Goal: Check status: Check status

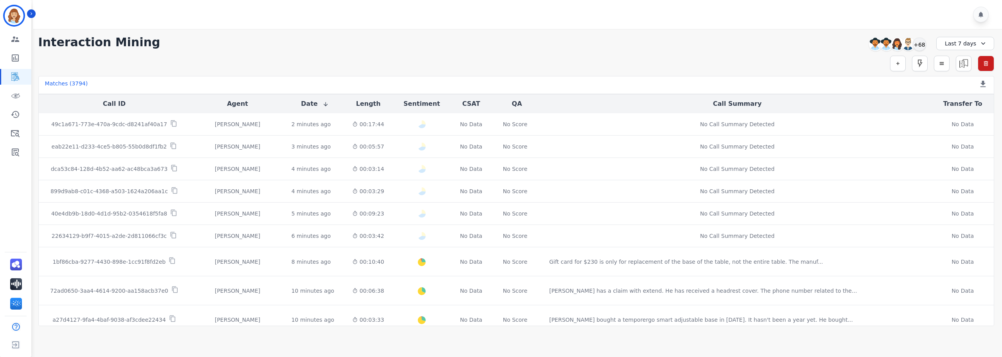
click at [411, 54] on div "**********" at bounding box center [517, 177] width 972 height 297
click at [982, 45] on icon at bounding box center [984, 44] width 8 height 8
click at [967, 62] on li "Custom" at bounding box center [970, 62] width 39 height 8
click at [983, 64] on input "**********" at bounding box center [965, 64] width 48 height 13
type input "**********"
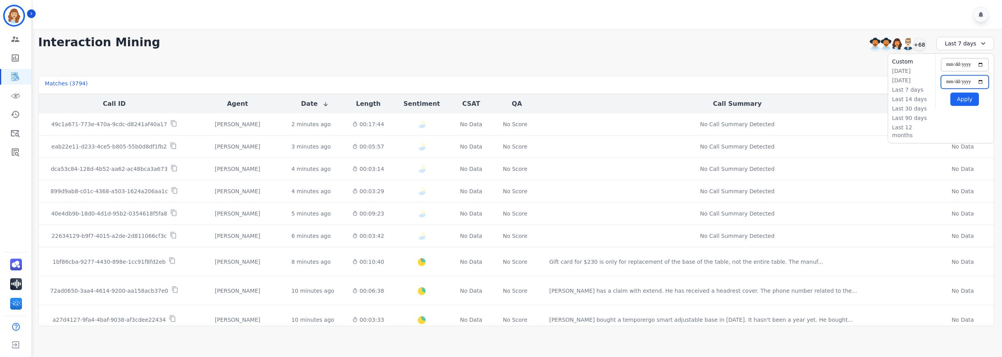
click at [983, 80] on input "**********" at bounding box center [965, 81] width 48 height 13
type input "**********"
click at [967, 101] on button "Apply" at bounding box center [965, 98] width 29 height 13
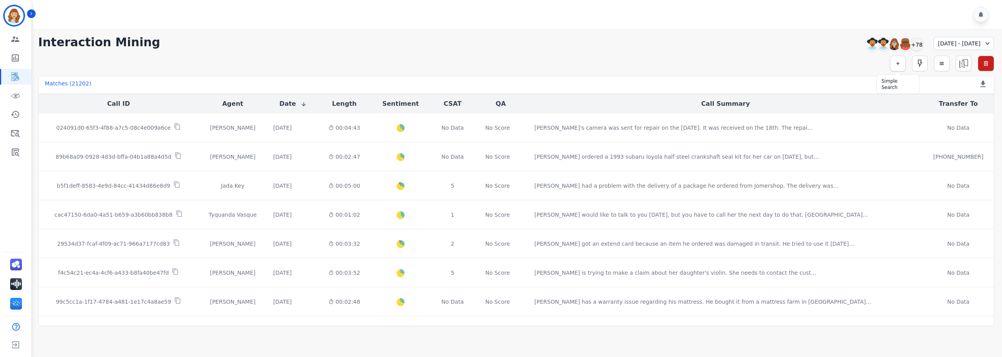
click at [898, 63] on icon "button" at bounding box center [897, 63] width 5 height 5
click at [810, 80] on input "selected options" at bounding box center [788, 84] width 98 height 8
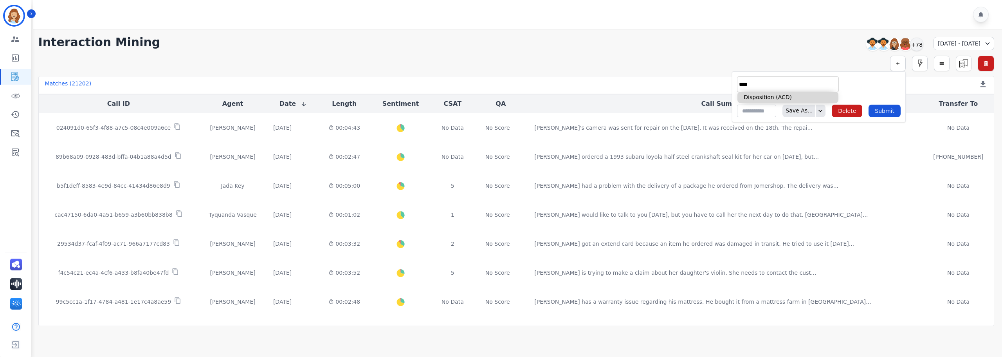
type input "****"
click at [801, 96] on li "Disposition (ACD)" at bounding box center [788, 97] width 101 height 11
type input "**********"
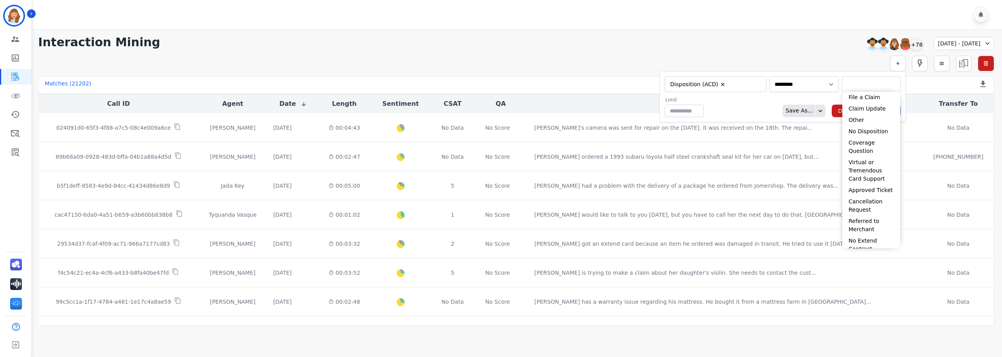
click at [864, 85] on input "selected options" at bounding box center [871, 84] width 55 height 8
click at [859, 99] on li "File a Claim" at bounding box center [872, 97] width 58 height 11
type input "**********"
click at [738, 111] on div "Limit ** Save As... Delete Submit" at bounding box center [783, 109] width 236 height 20
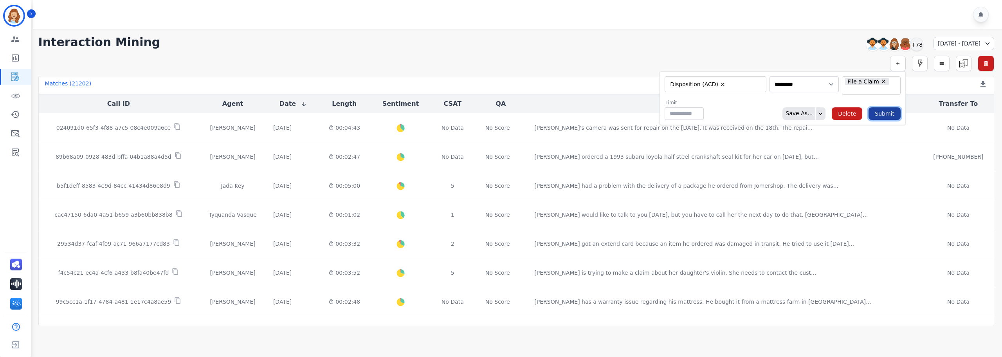
click at [890, 111] on button "Submit" at bounding box center [885, 113] width 32 height 13
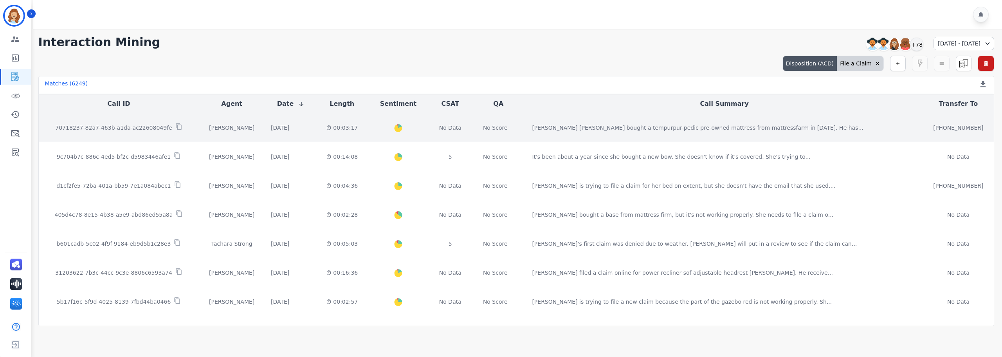
click at [142, 127] on p "70718237-82a7-463b-a1da-ac22608049fe" at bounding box center [113, 128] width 117 height 8
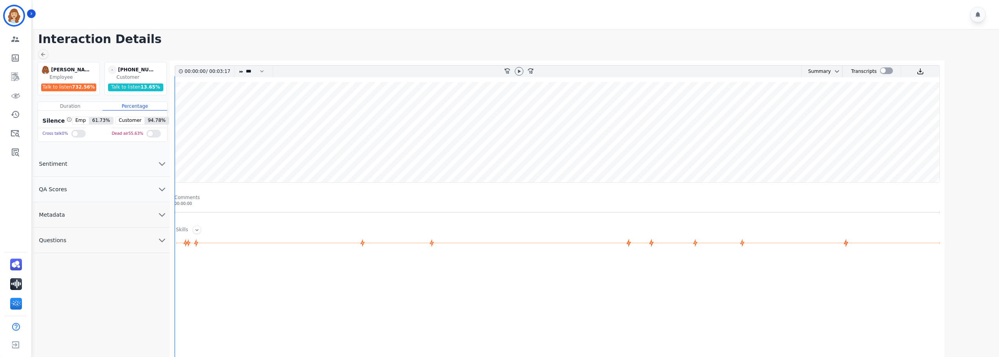
drag, startPoint x: 519, startPoint y: 72, endPoint x: 518, endPoint y: 79, distance: 7.5
click at [518, 72] on icon at bounding box center [519, 71] width 3 height 4
click at [43, 54] on icon at bounding box center [43, 54] width 4 height 4
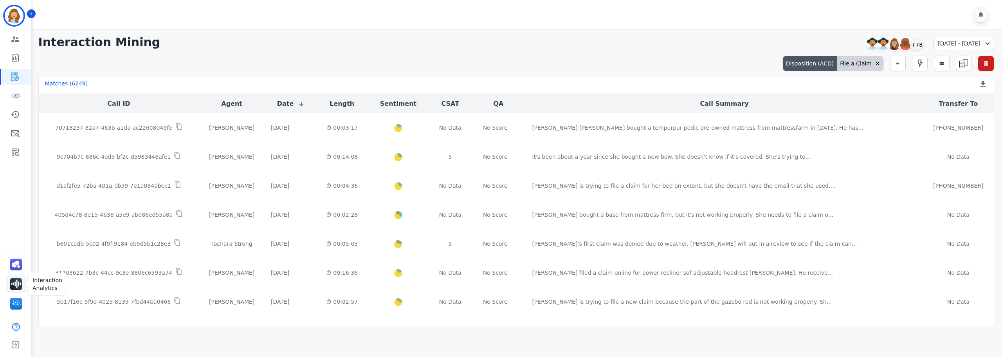
click at [14, 288] on img "Sidebar" at bounding box center [16, 284] width 12 height 12
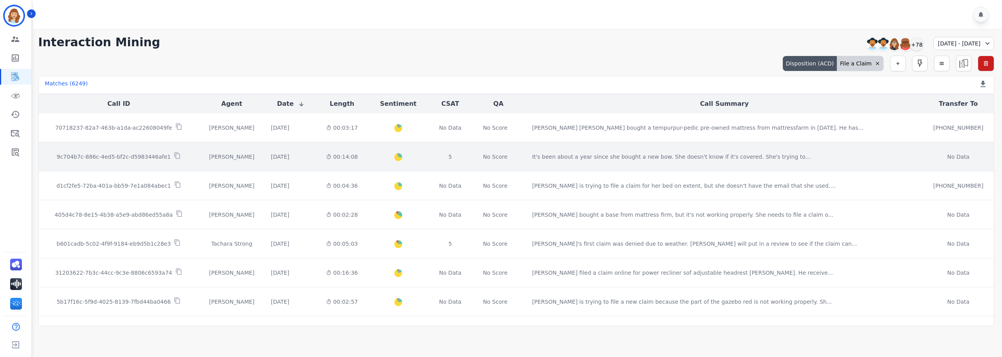
click at [186, 157] on div "9c704b7c-886c-4ed5-bf2c-d5983446afe1" at bounding box center [119, 156] width 148 height 9
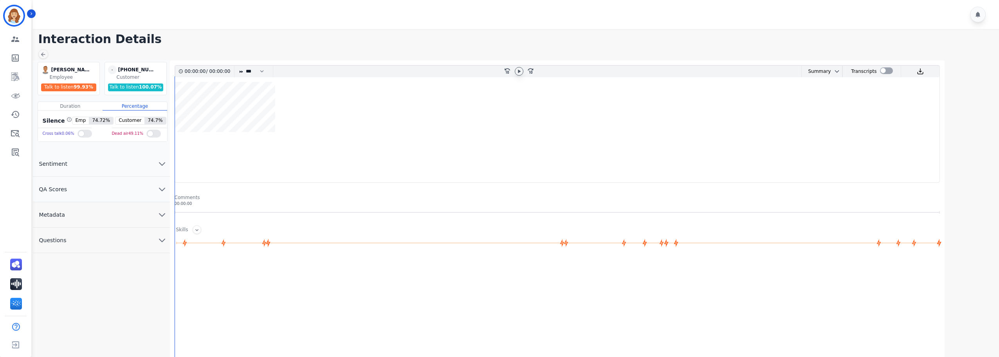
click at [522, 71] on icon at bounding box center [519, 71] width 6 height 6
click at [888, 68] on div at bounding box center [886, 70] width 13 height 7
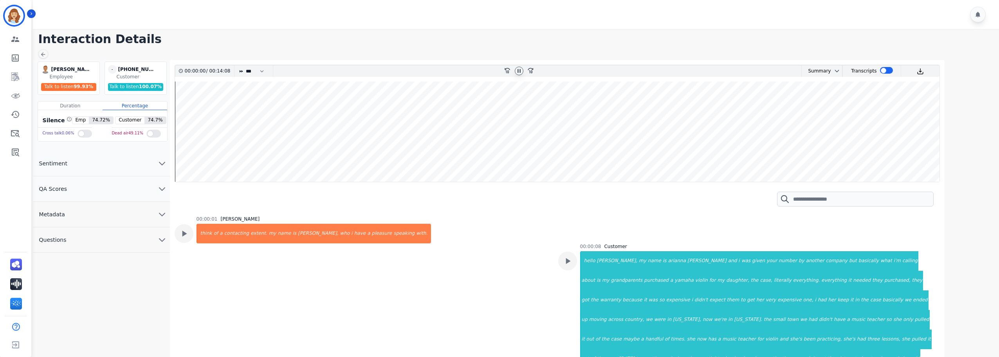
click at [521, 73] on icon at bounding box center [519, 71] width 6 height 6
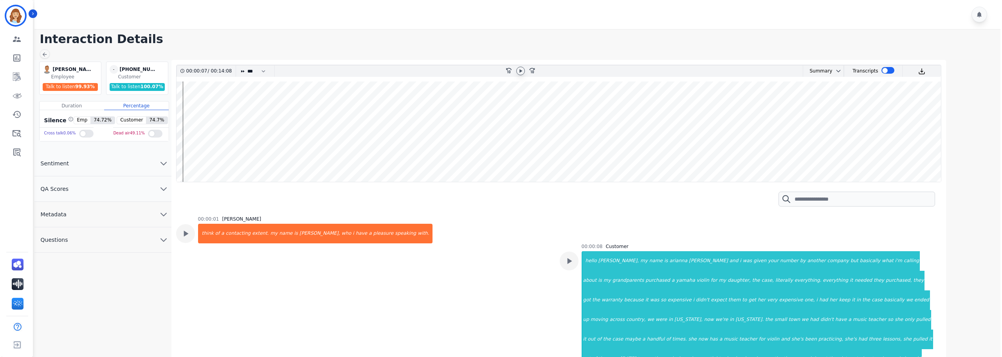
scroll to position [39, 0]
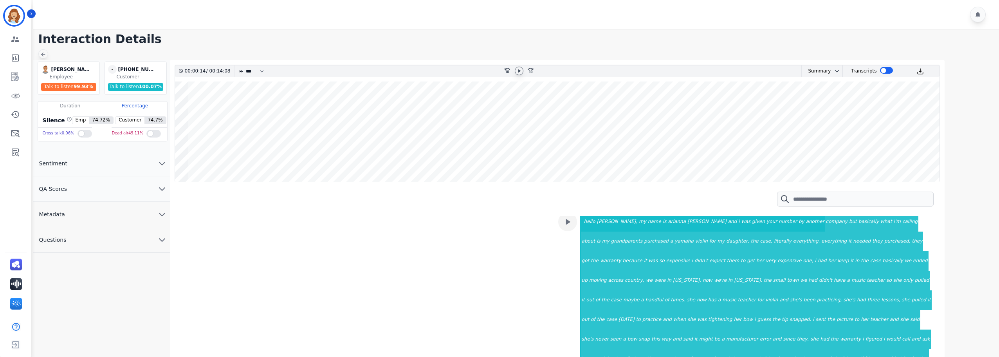
click at [44, 52] on icon at bounding box center [43, 54] width 6 height 6
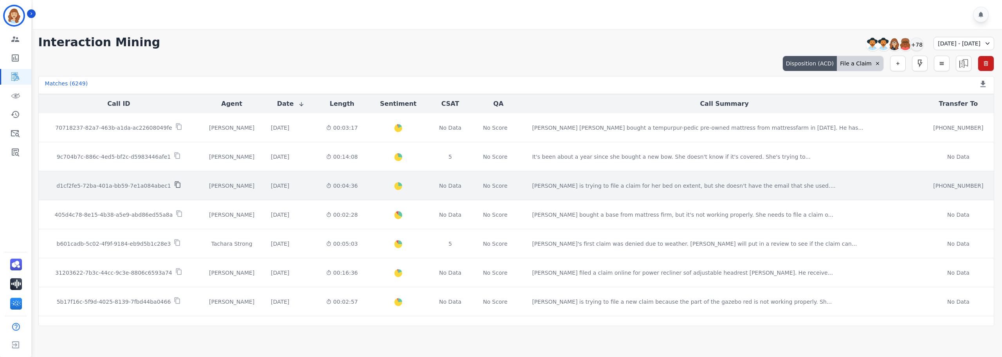
click at [174, 184] on icon at bounding box center [177, 184] width 7 height 7
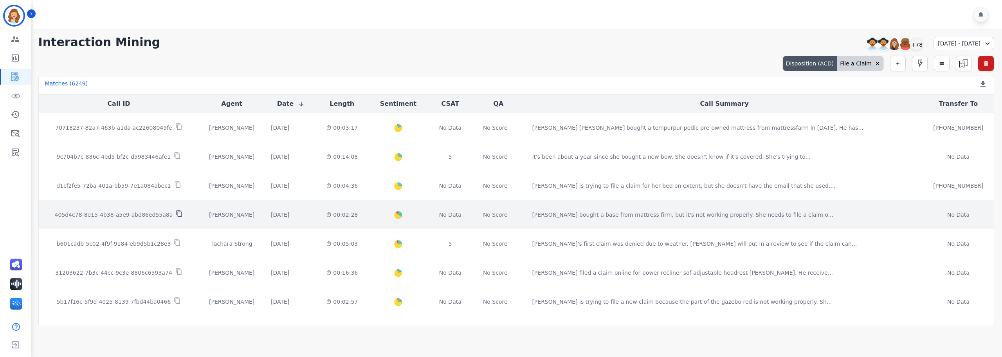
click at [176, 215] on icon at bounding box center [179, 213] width 7 height 7
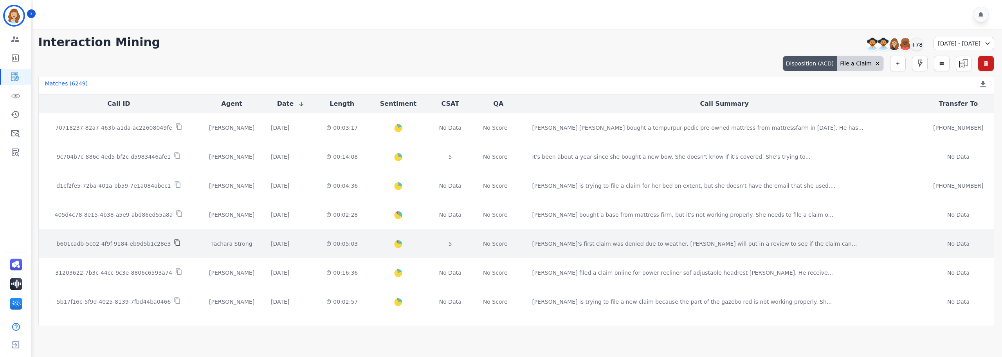
click at [175, 244] on icon at bounding box center [177, 242] width 5 height 7
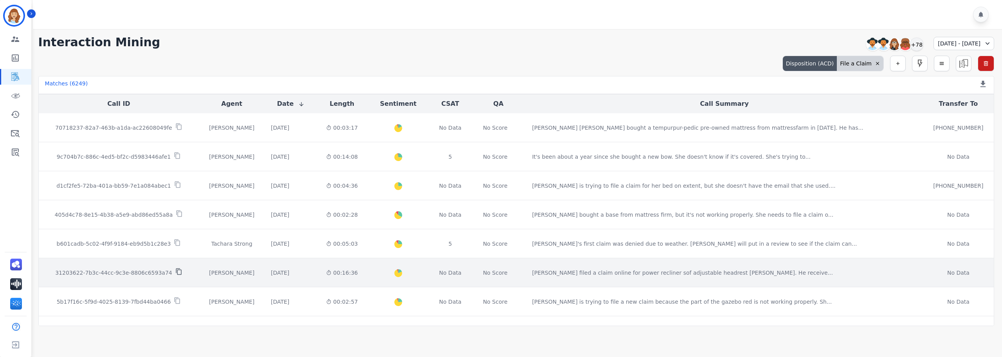
click at [176, 273] on icon at bounding box center [178, 271] width 5 height 7
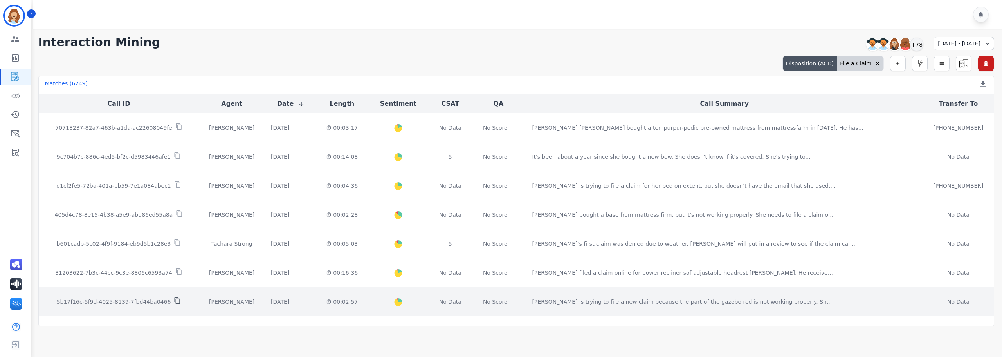
click at [174, 297] on icon at bounding box center [177, 300] width 7 height 7
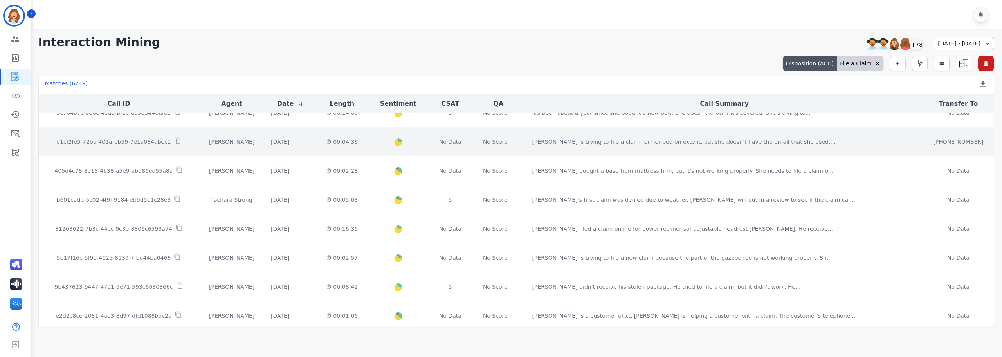
scroll to position [78, 0]
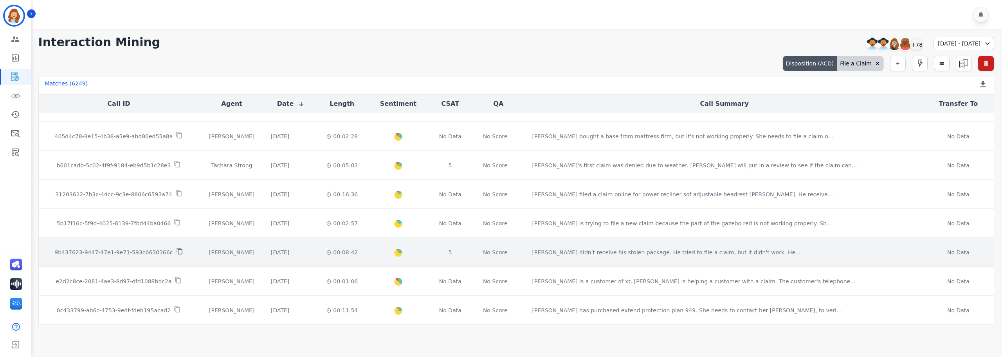
click at [176, 250] on icon at bounding box center [179, 250] width 7 height 7
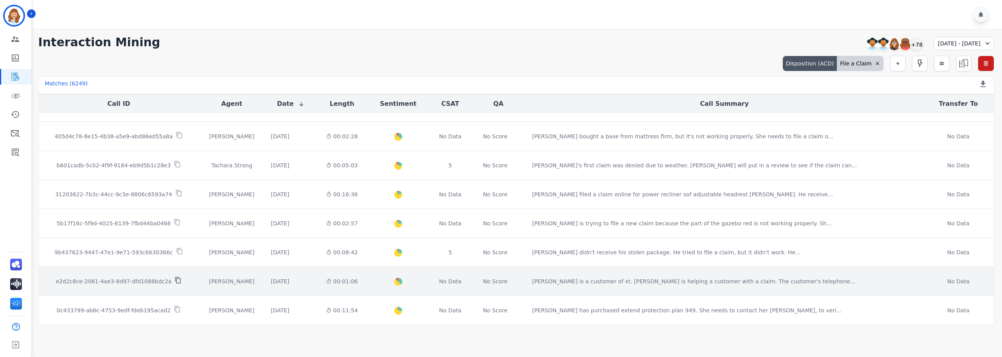
click at [175, 281] on icon at bounding box center [178, 279] width 7 height 7
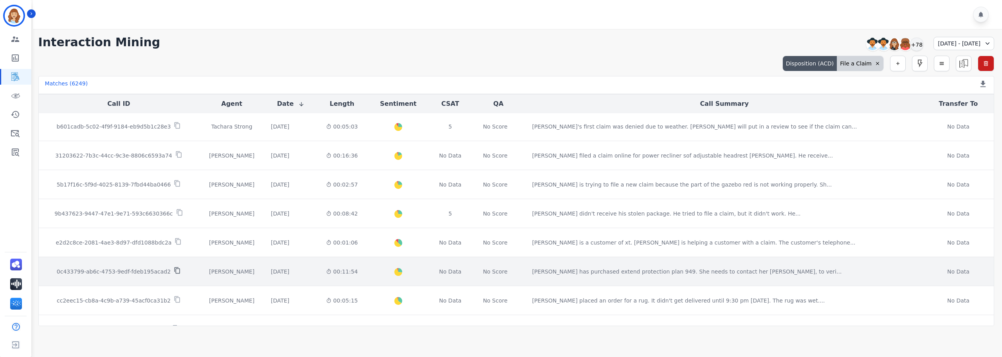
scroll to position [117, 0]
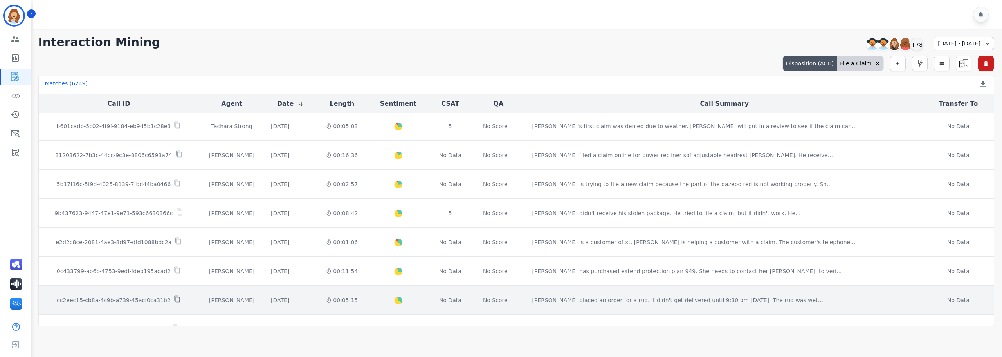
click at [174, 298] on icon at bounding box center [176, 299] width 5 height 7
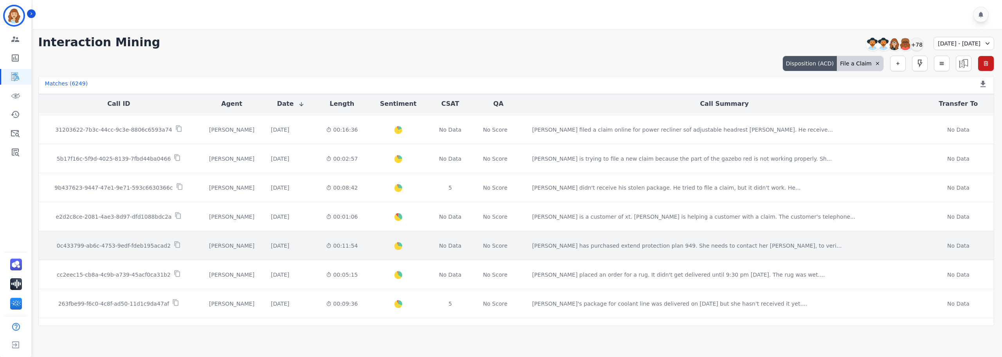
scroll to position [157, 0]
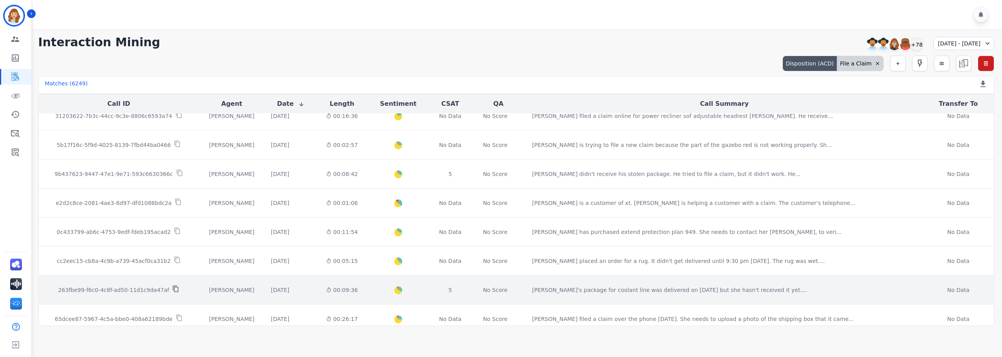
click at [172, 288] on icon at bounding box center [175, 288] width 7 height 7
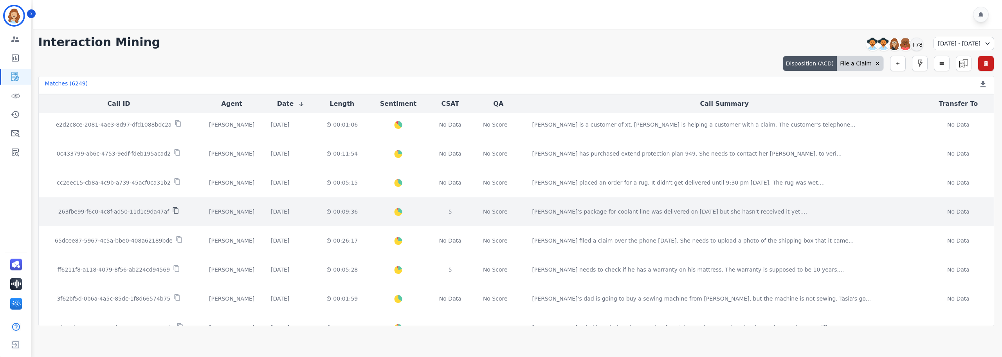
click at [172, 212] on icon at bounding box center [175, 210] width 7 height 7
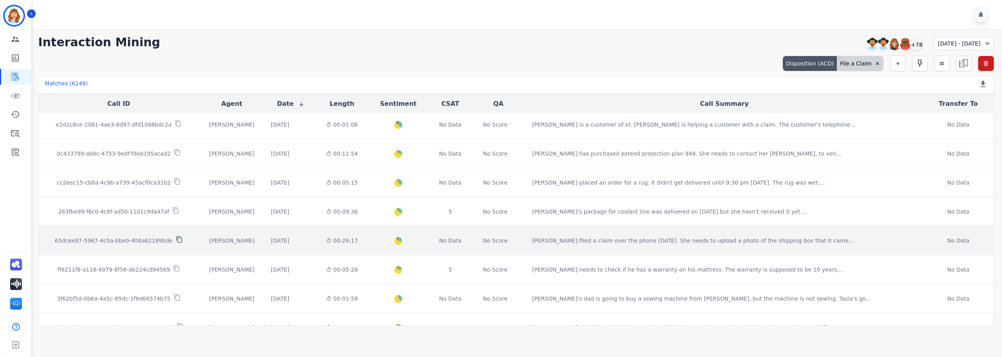
click at [176, 239] on icon at bounding box center [179, 239] width 7 height 7
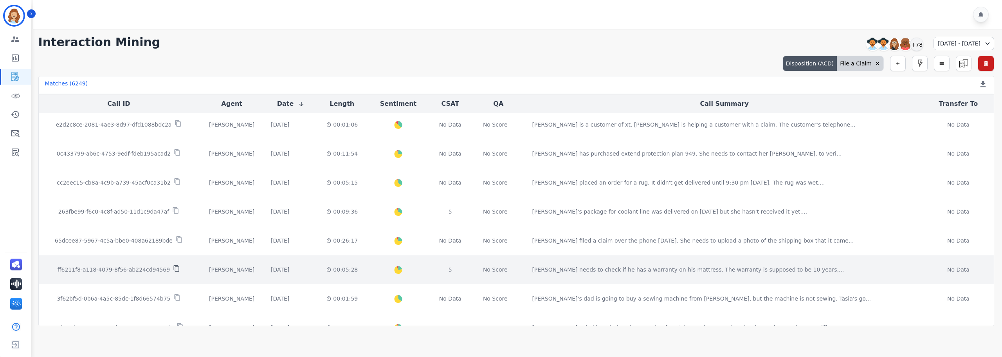
click at [173, 266] on icon at bounding box center [176, 268] width 7 height 7
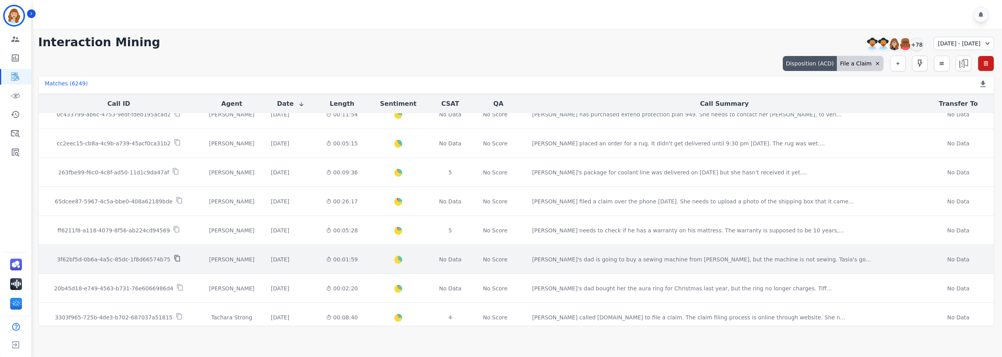
click at [174, 258] on icon at bounding box center [176, 258] width 5 height 7
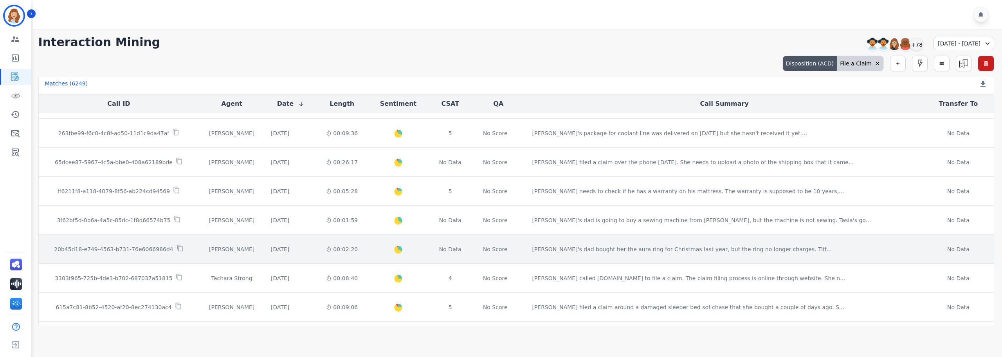
scroll to position [352, 0]
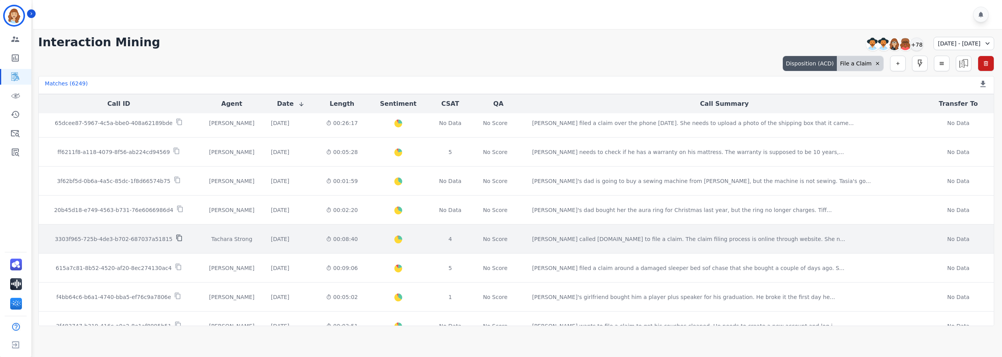
click at [176, 237] on icon at bounding box center [179, 237] width 7 height 7
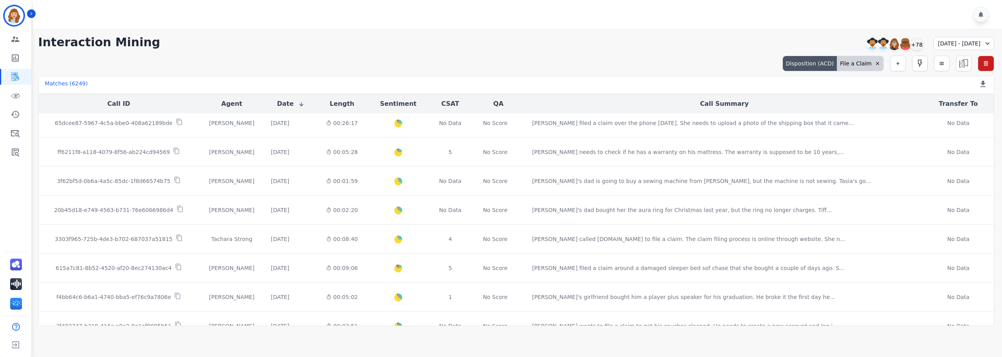
click at [850, 67] on div "File a Claim" at bounding box center [860, 63] width 47 height 15
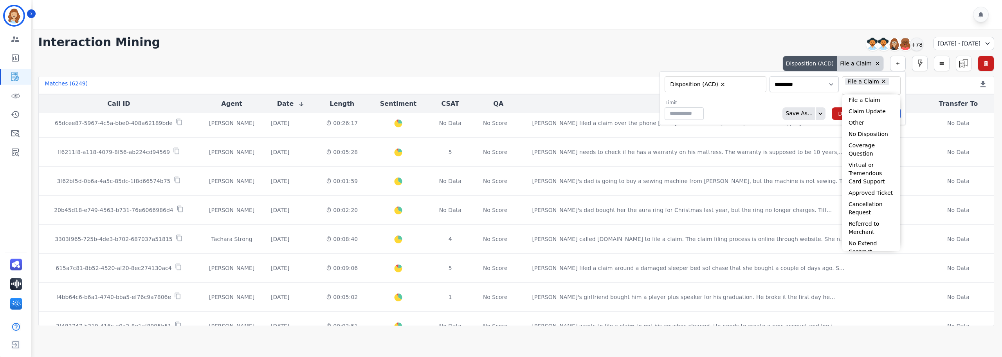
click at [888, 88] on input "selected options" at bounding box center [871, 90] width 55 height 8
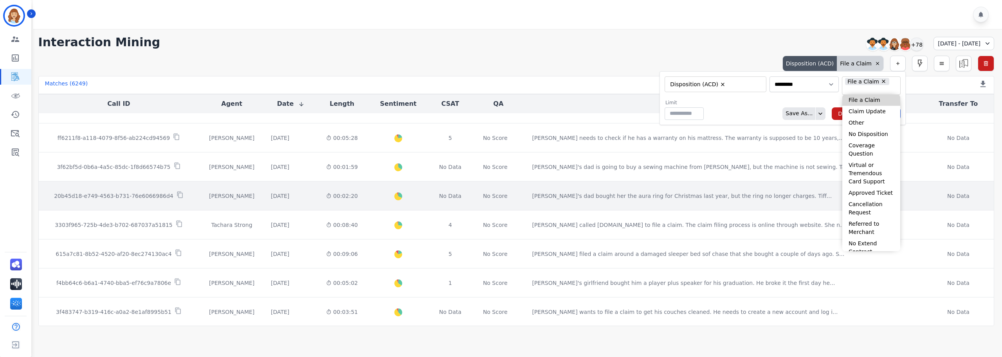
scroll to position [392, 0]
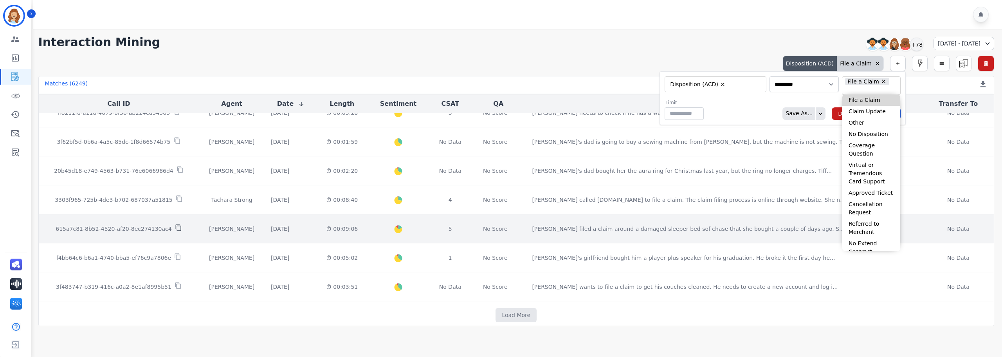
click at [175, 226] on icon at bounding box center [178, 227] width 7 height 7
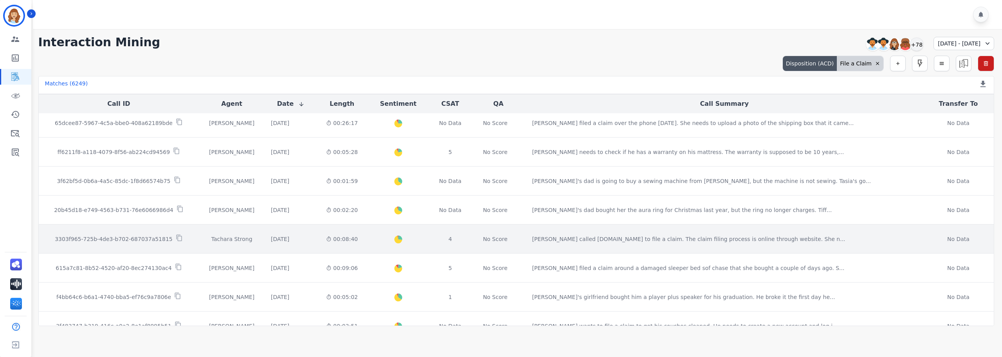
scroll to position [313, 0]
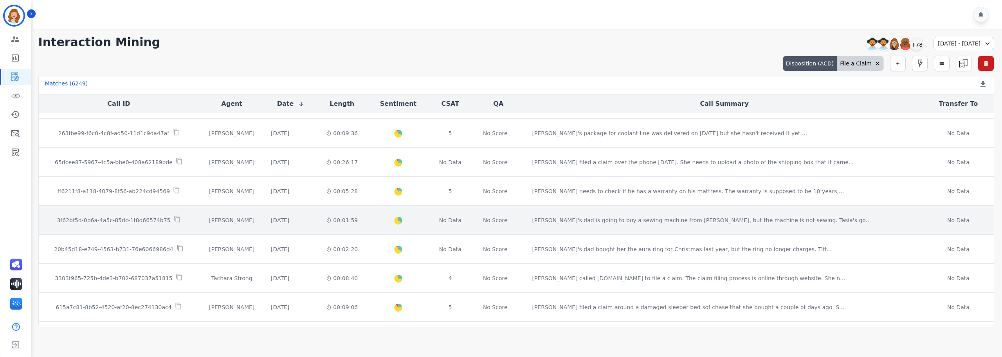
click at [192, 220] on td "3f62bf5d-0b6a-4a5c-85dc-1f8d66574b75" at bounding box center [119, 220] width 161 height 29
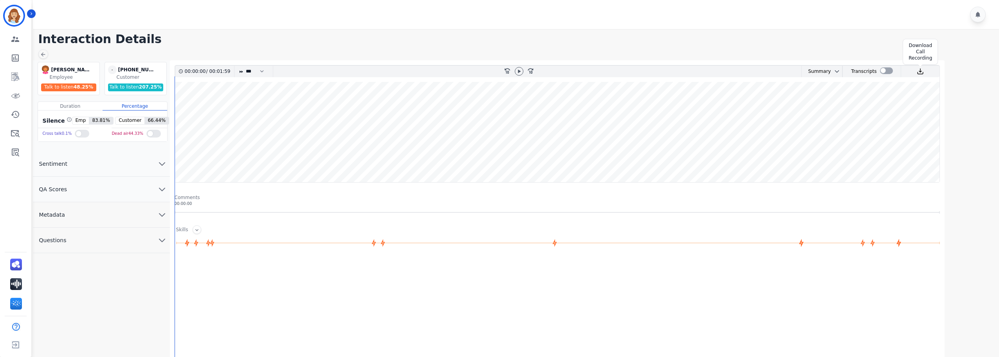
click at [920, 72] on img at bounding box center [920, 71] width 7 height 7
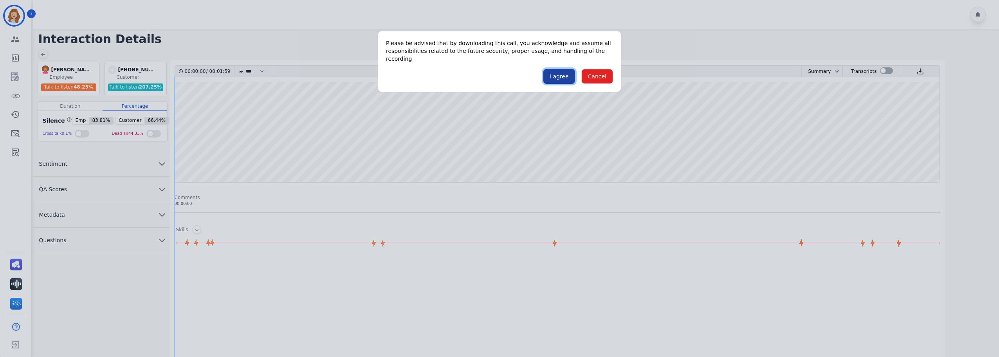
click at [560, 71] on button "I agree" at bounding box center [559, 76] width 32 height 15
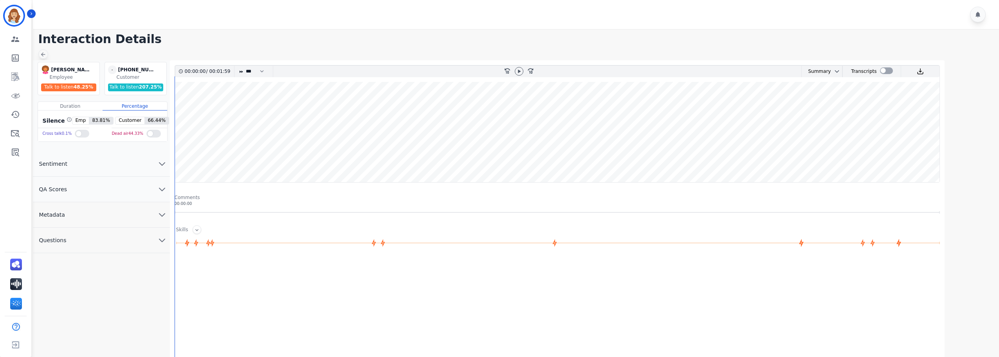
click at [43, 54] on icon at bounding box center [43, 54] width 6 height 6
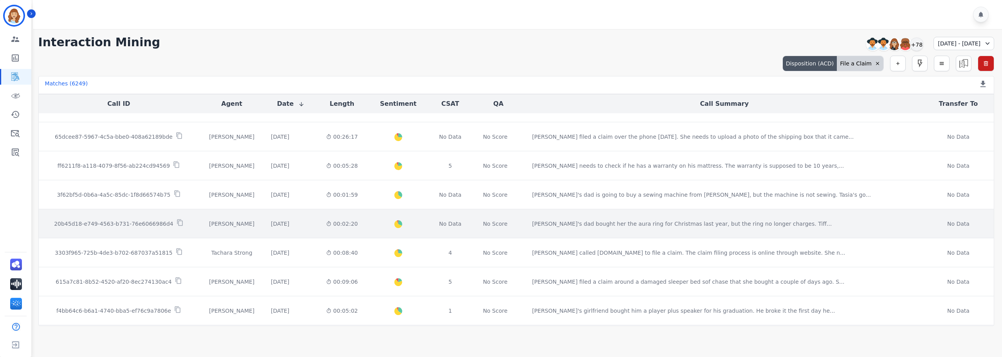
scroll to position [362, 0]
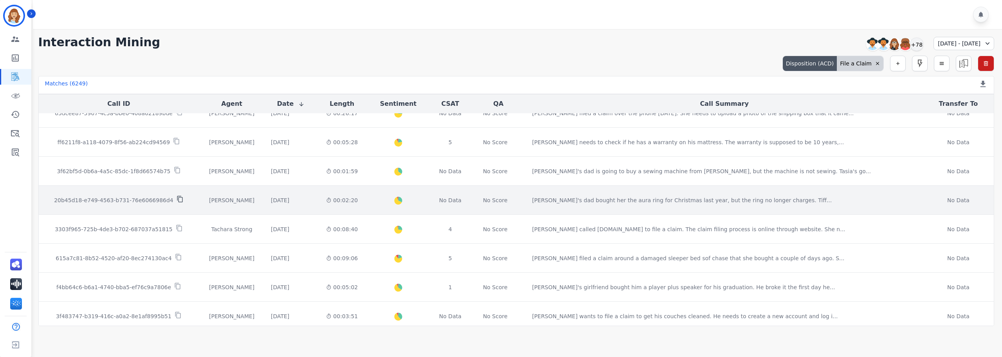
click at [177, 198] on icon at bounding box center [180, 198] width 7 height 7
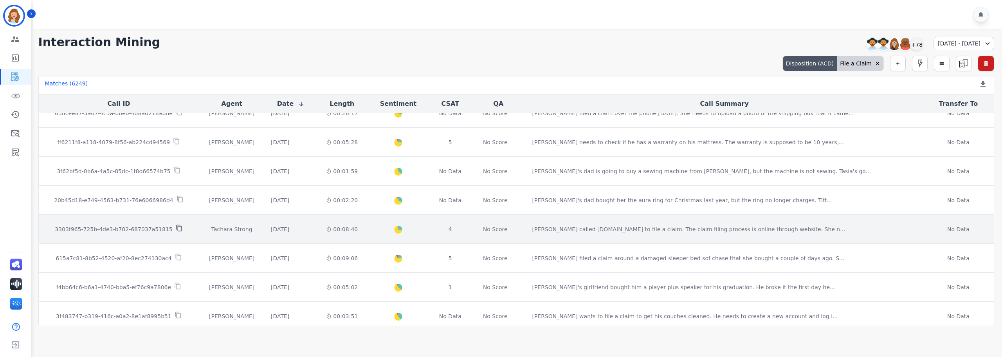
click at [176, 228] on icon at bounding box center [179, 227] width 7 height 7
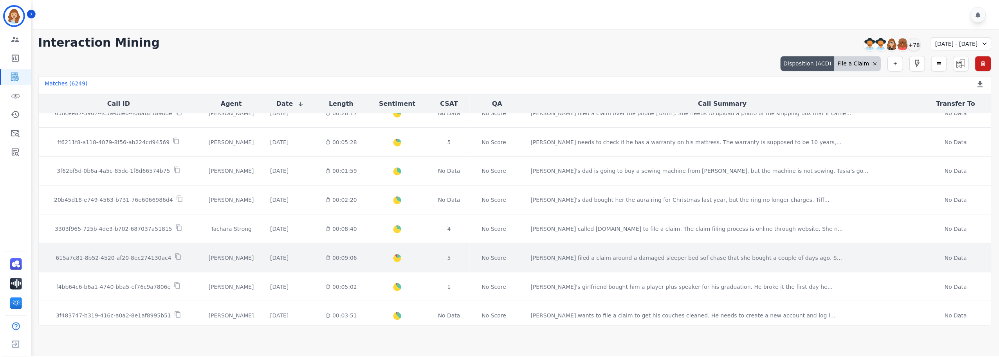
scroll to position [400, 0]
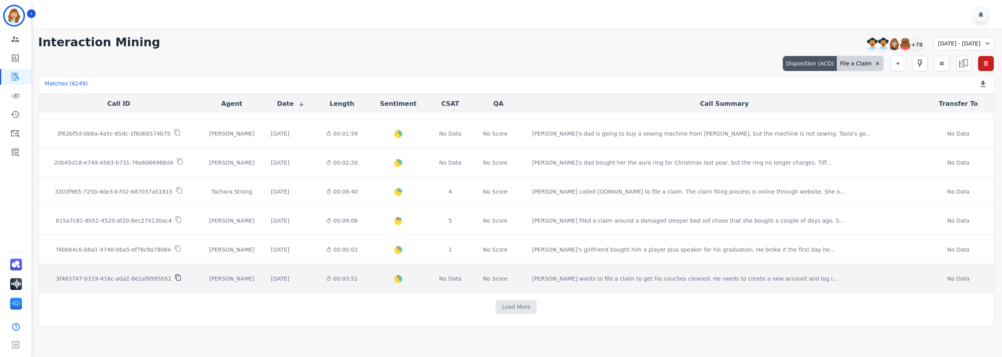
click at [175, 278] on icon at bounding box center [177, 277] width 5 height 7
click at [199, 281] on td "[PERSON_NAME]" at bounding box center [232, 278] width 66 height 29
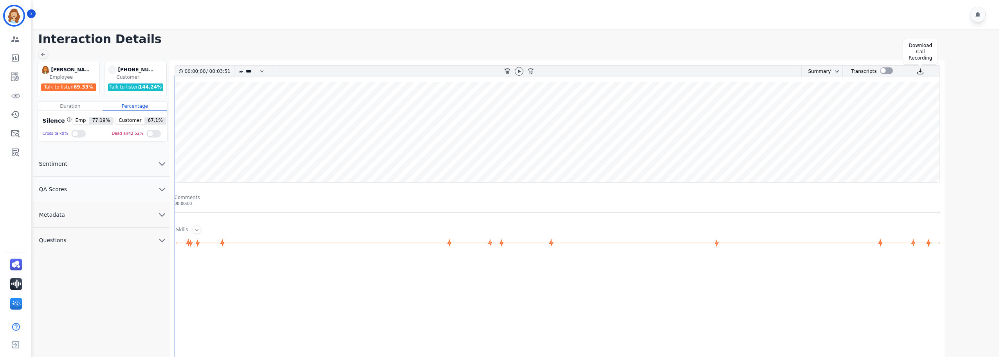
click at [919, 74] on img at bounding box center [920, 71] width 7 height 7
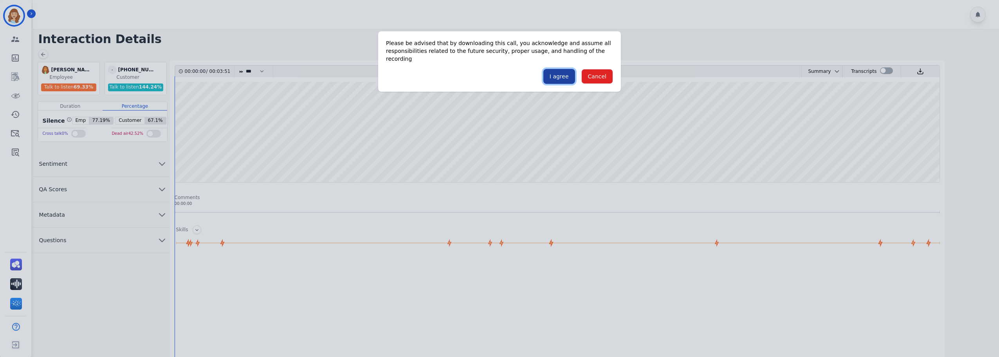
click at [558, 70] on button "I agree" at bounding box center [559, 76] width 32 height 15
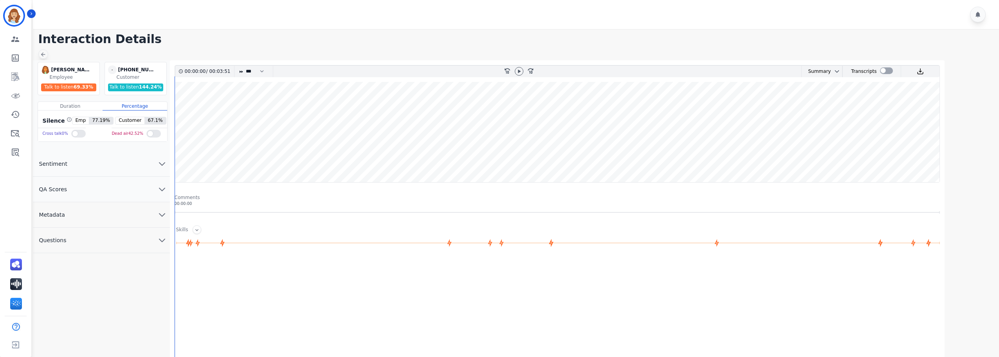
click at [43, 56] on icon at bounding box center [43, 54] width 4 height 4
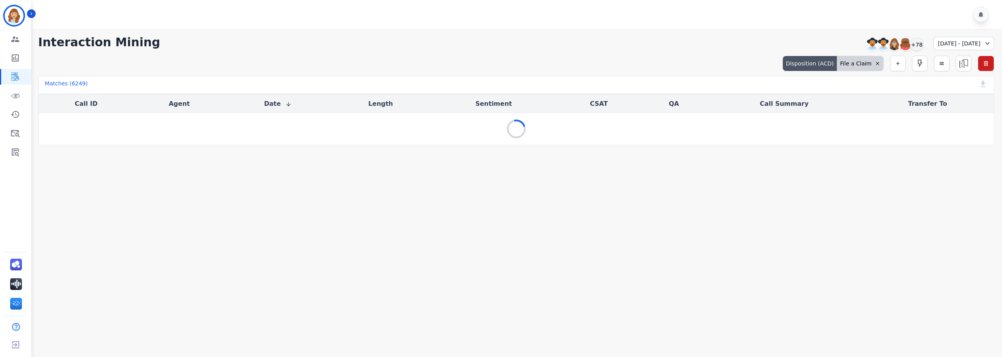
click at [856, 70] on div "File a Claim" at bounding box center [860, 63] width 47 height 15
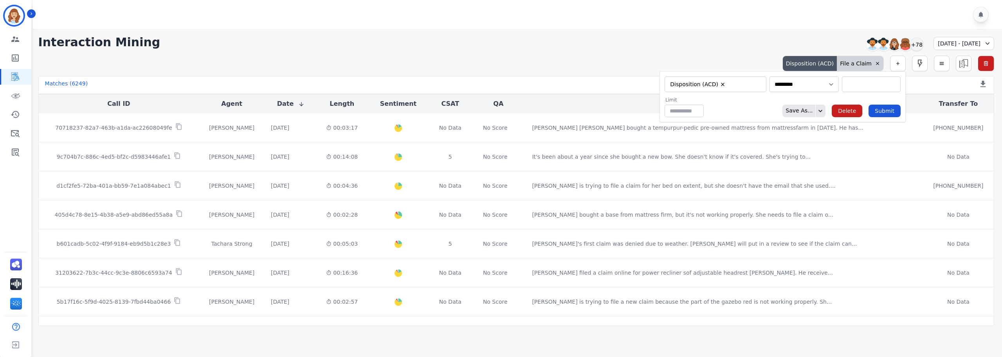
click at [866, 83] on input "selected options" at bounding box center [871, 84] width 55 height 8
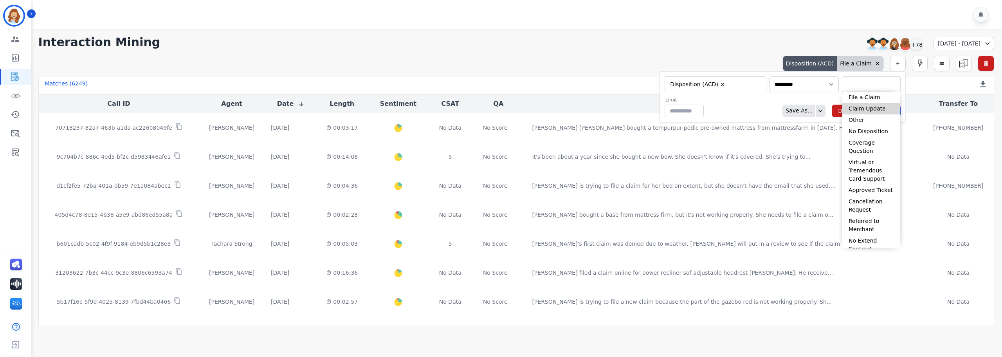
click at [866, 106] on li "Claim Update" at bounding box center [872, 108] width 58 height 11
type input "**********"
click at [745, 110] on div "Limit ** Save As... Delete Submit" at bounding box center [783, 109] width 236 height 20
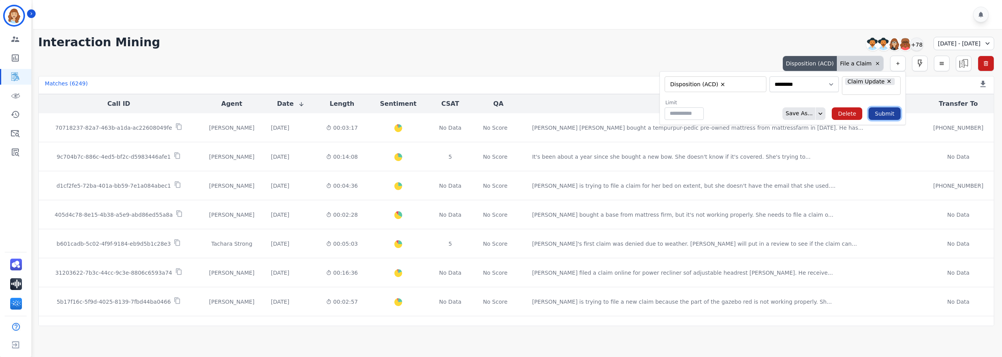
click at [883, 111] on button "Submit" at bounding box center [885, 113] width 32 height 13
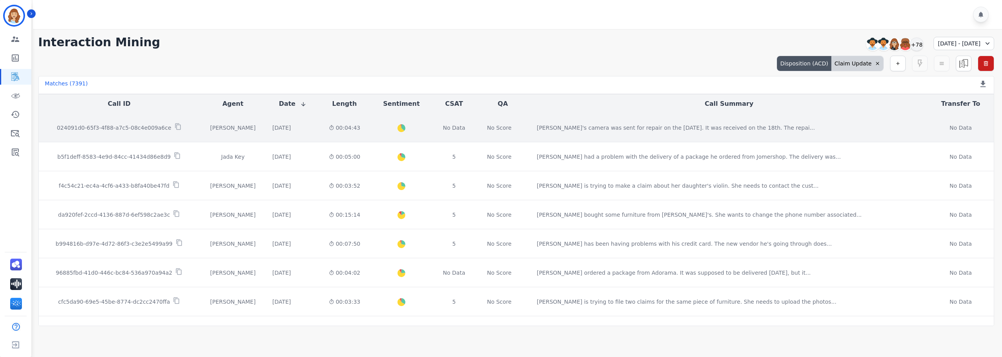
click at [175, 130] on div at bounding box center [178, 127] width 7 height 9
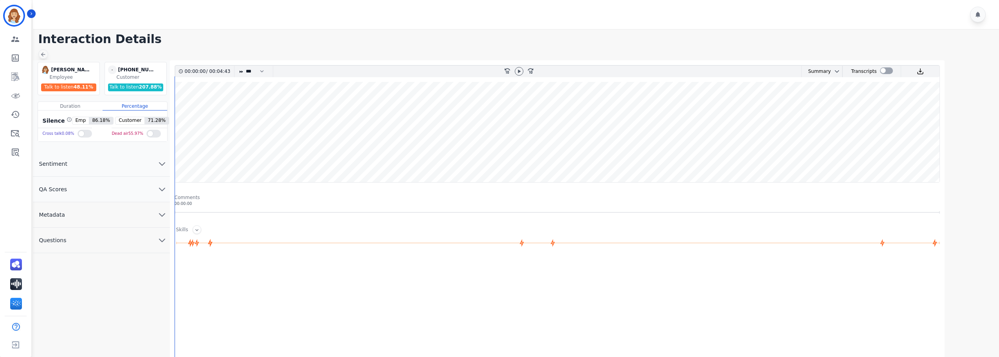
click at [41, 55] on icon at bounding box center [43, 54] width 6 height 6
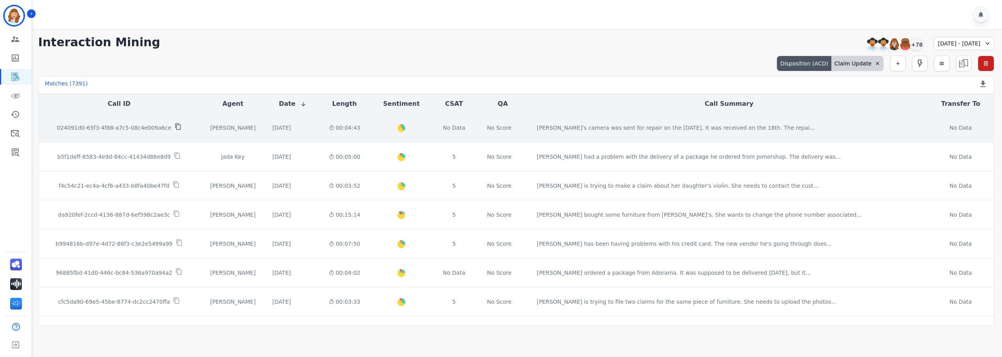
click at [175, 126] on icon at bounding box center [178, 126] width 7 height 7
click at [206, 127] on div "[PERSON_NAME]" at bounding box center [233, 128] width 54 height 8
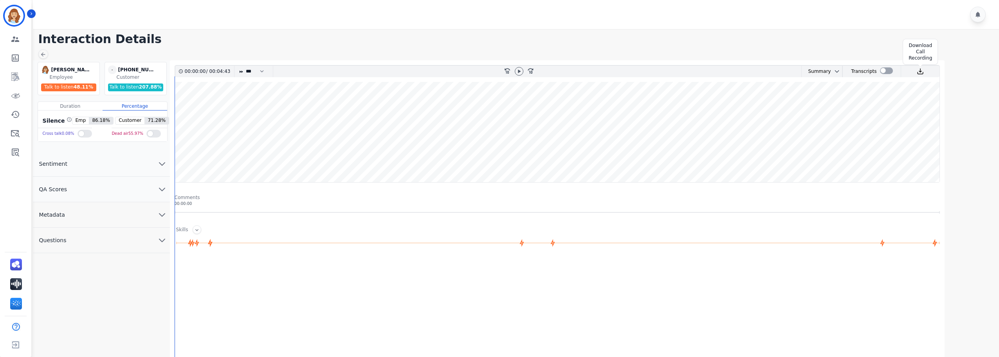
click at [922, 72] on img at bounding box center [920, 71] width 7 height 7
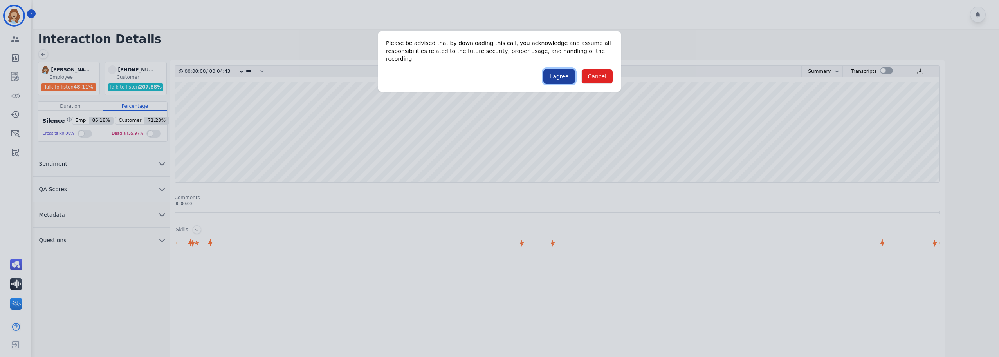
click at [556, 69] on button "I agree" at bounding box center [559, 76] width 32 height 15
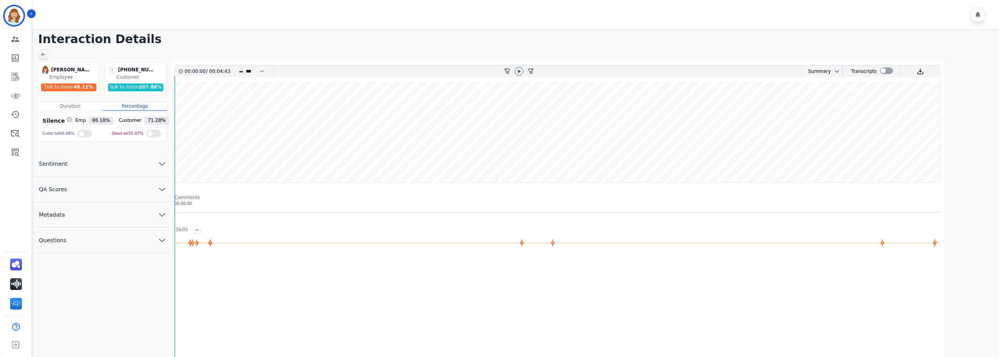
click at [43, 53] on icon at bounding box center [43, 54] width 6 height 6
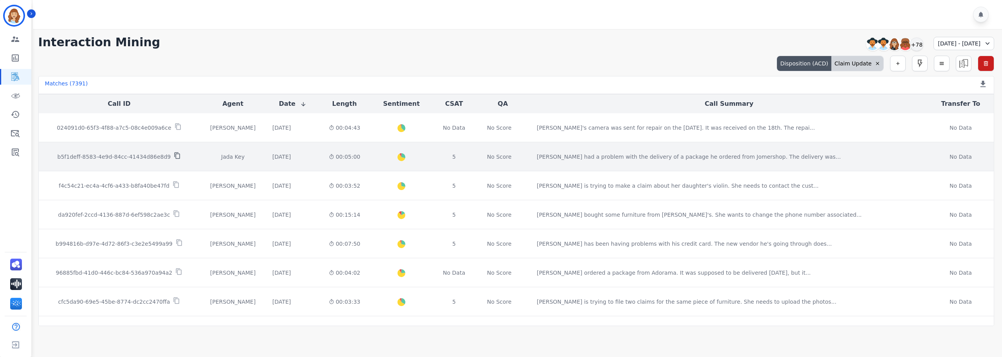
click at [174, 158] on icon at bounding box center [177, 155] width 7 height 7
click at [201, 157] on td "Jada Key" at bounding box center [233, 156] width 67 height 29
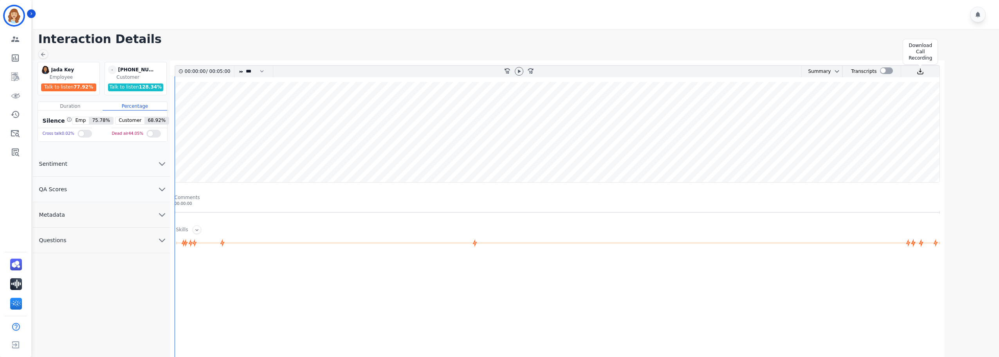
click at [923, 71] on img at bounding box center [920, 71] width 7 height 7
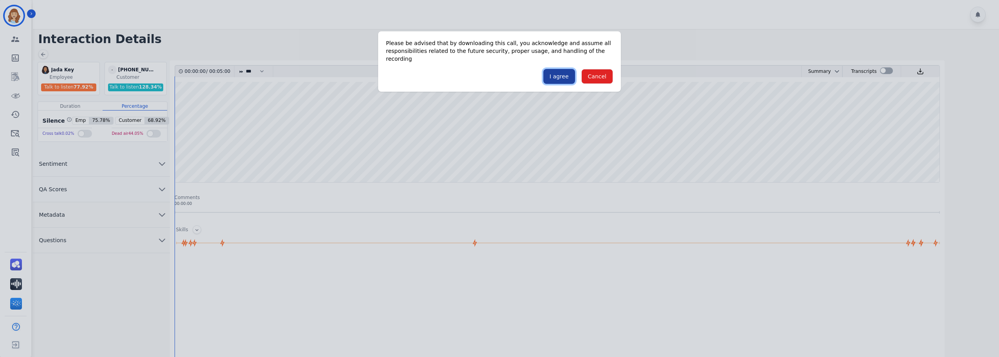
click at [563, 73] on button "I agree" at bounding box center [559, 76] width 32 height 15
